Goal: Task Accomplishment & Management: Use online tool/utility

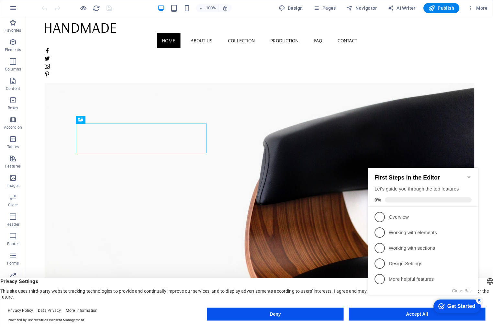
click at [389, 314] on div "checkmark Get Started 5 First Steps in the Editor Let's guide you through the t…" at bounding box center [425, 237] width 118 height 157
click at [469, 175] on icon "Minimize checklist" at bounding box center [469, 177] width 5 height 5
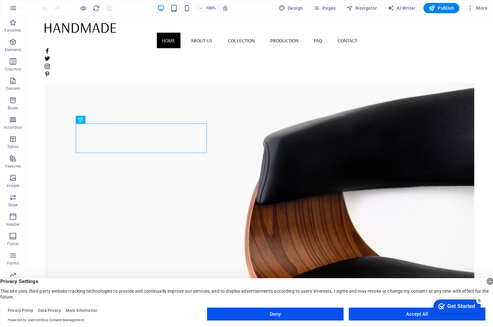
click at [475, 316] on div "checkmark Get Started 5 First Steps in the Editor Let's guide you through the t…" at bounding box center [455, 306] width 55 height 19
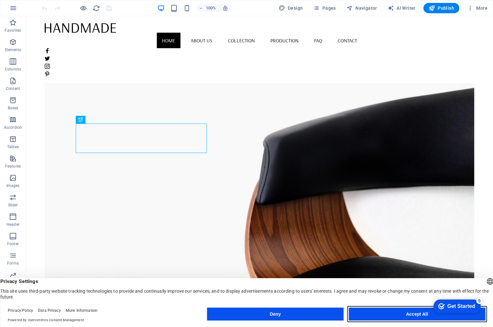
click at [414, 315] on button "Accept All" at bounding box center [417, 314] width 137 height 13
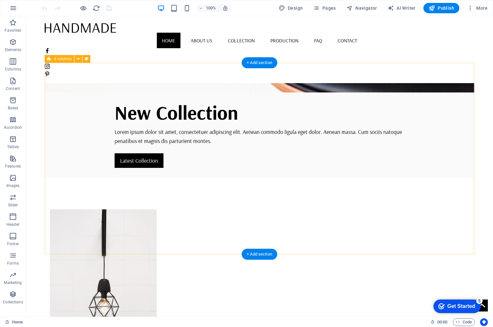
scroll to position [220, 0]
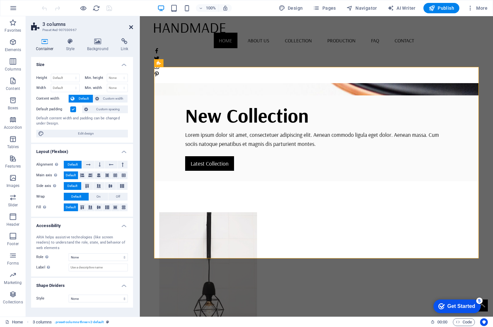
click at [130, 28] on icon at bounding box center [131, 27] width 4 height 5
